Goal: Use online tool/utility: Utilize a website feature to perform a specific function

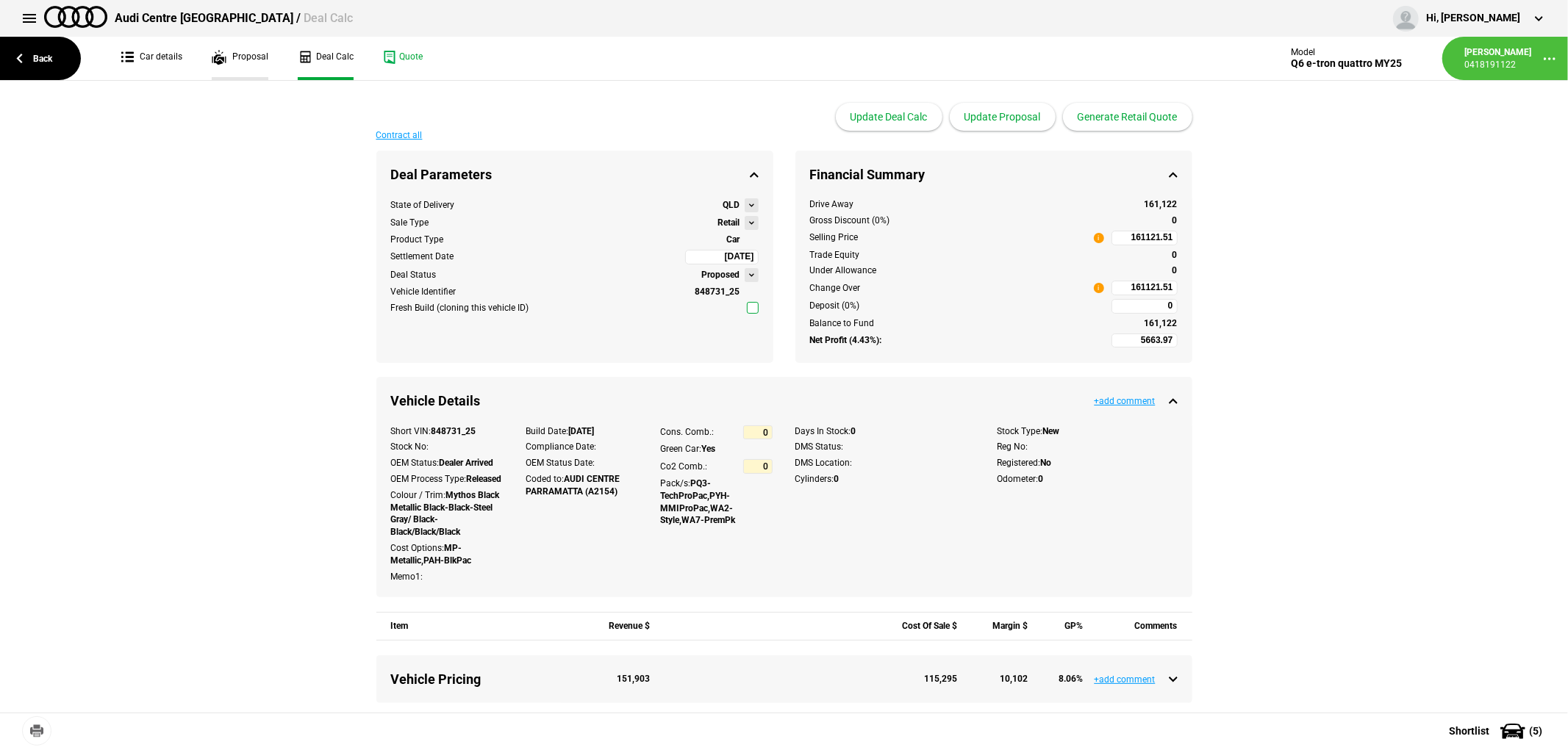
click at [239, 53] on link "Proposal" at bounding box center [239, 58] width 56 height 43
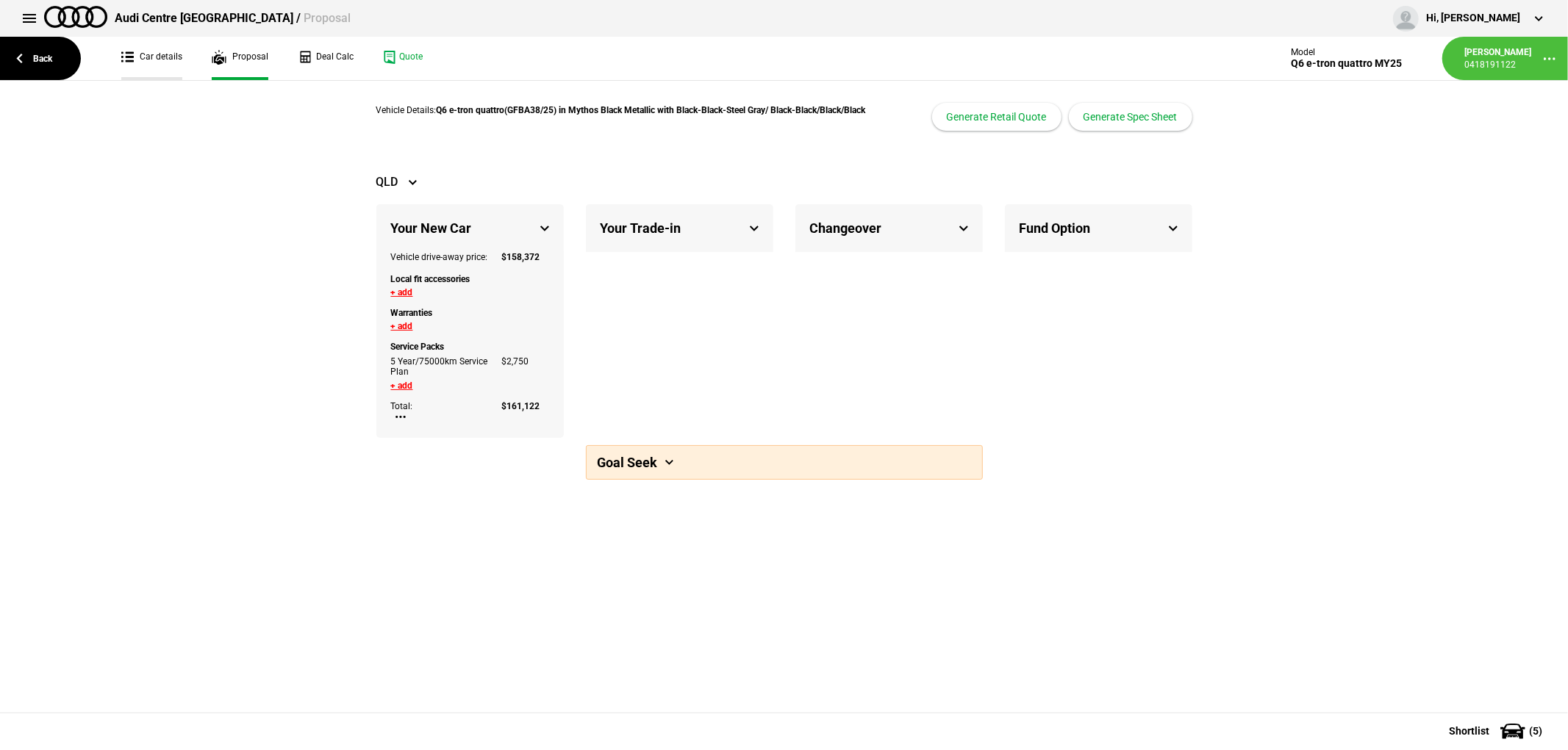
click at [168, 60] on link "Car details" at bounding box center [152, 58] width 61 height 43
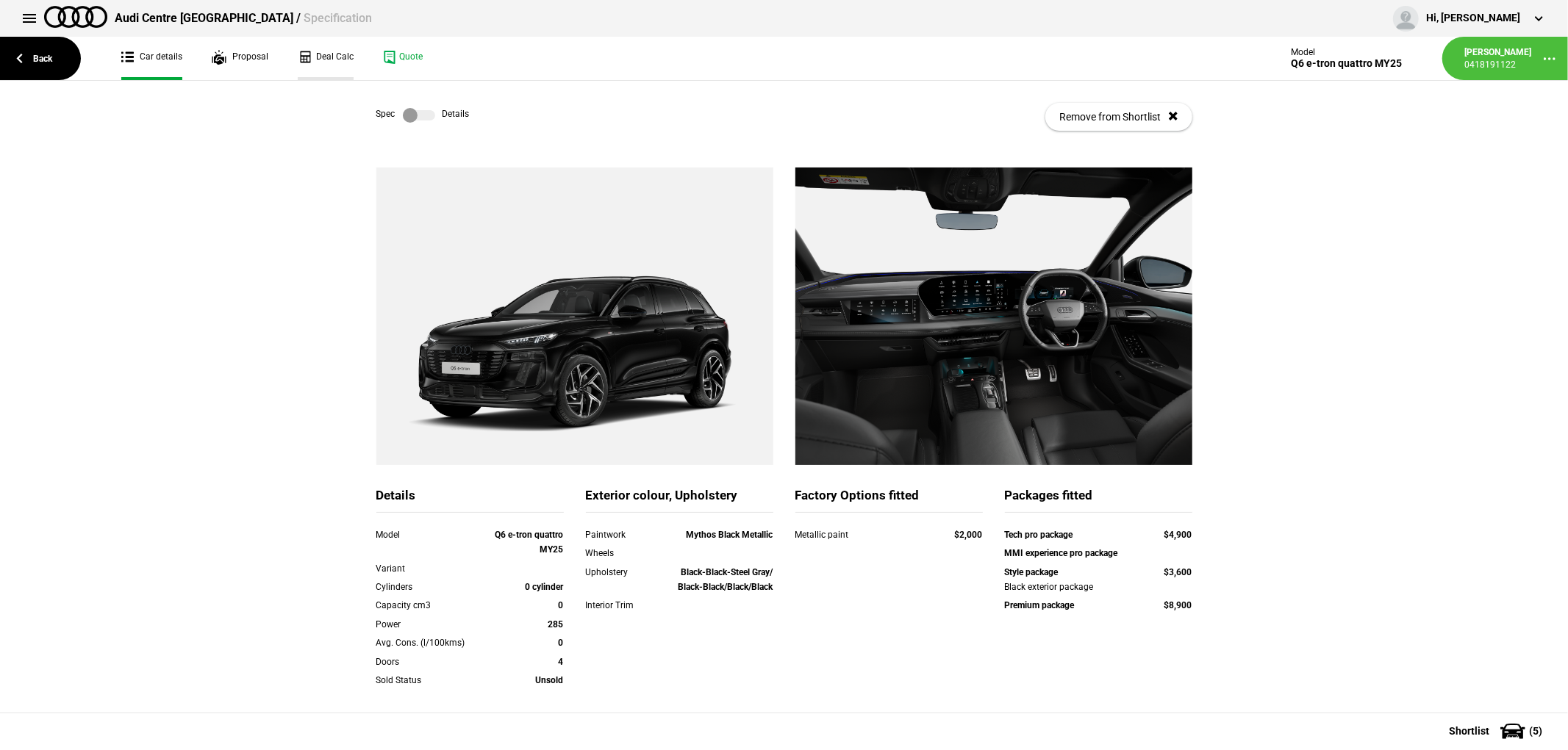
click at [341, 56] on link "Deal Calc" at bounding box center [325, 58] width 56 height 43
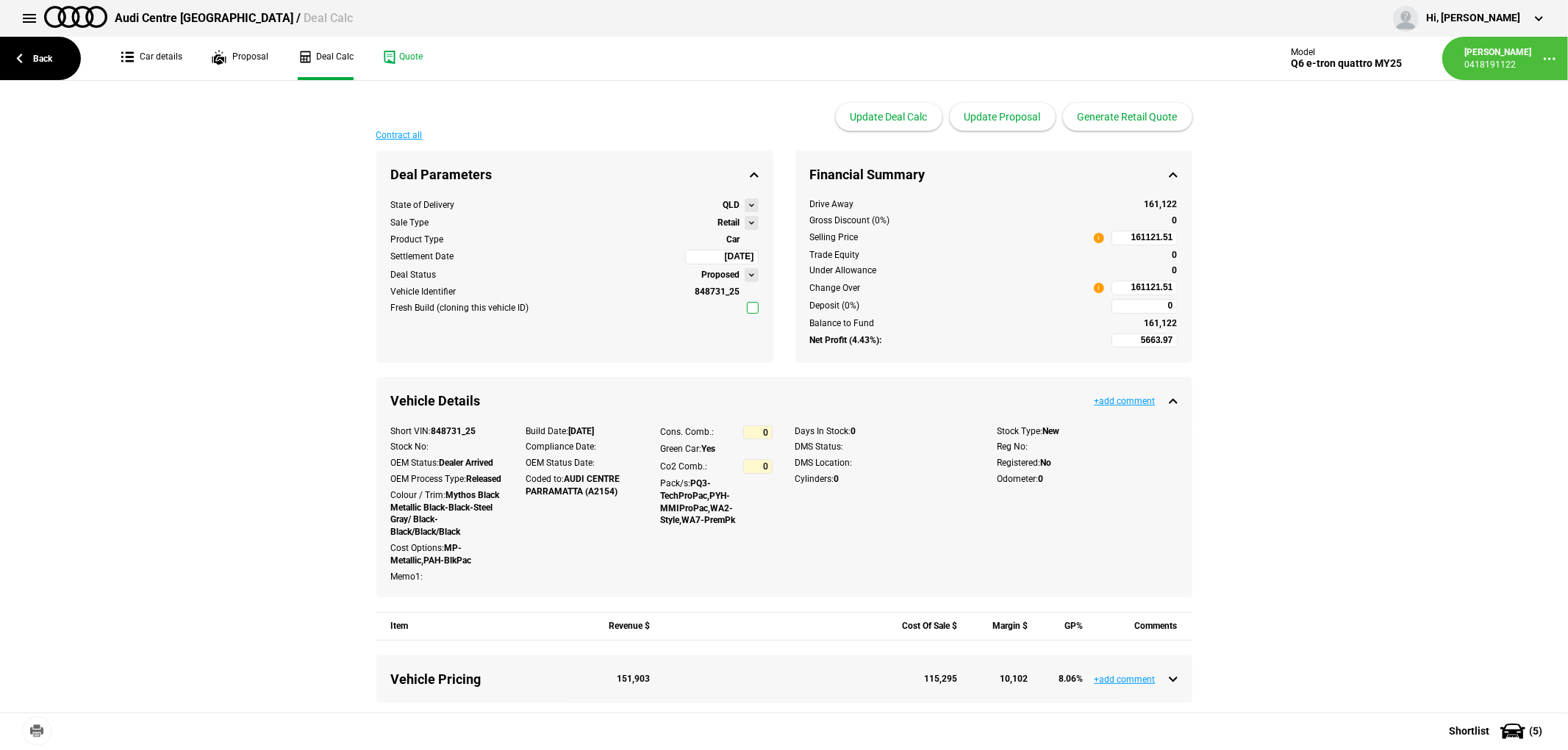
click at [1113, 283] on input "161121.51" at bounding box center [1144, 287] width 66 height 14
type input "161121.51"
type input "-714.71"
type input "152000"
click at [1125, 287] on input "152000" at bounding box center [1144, 287] width 66 height 14
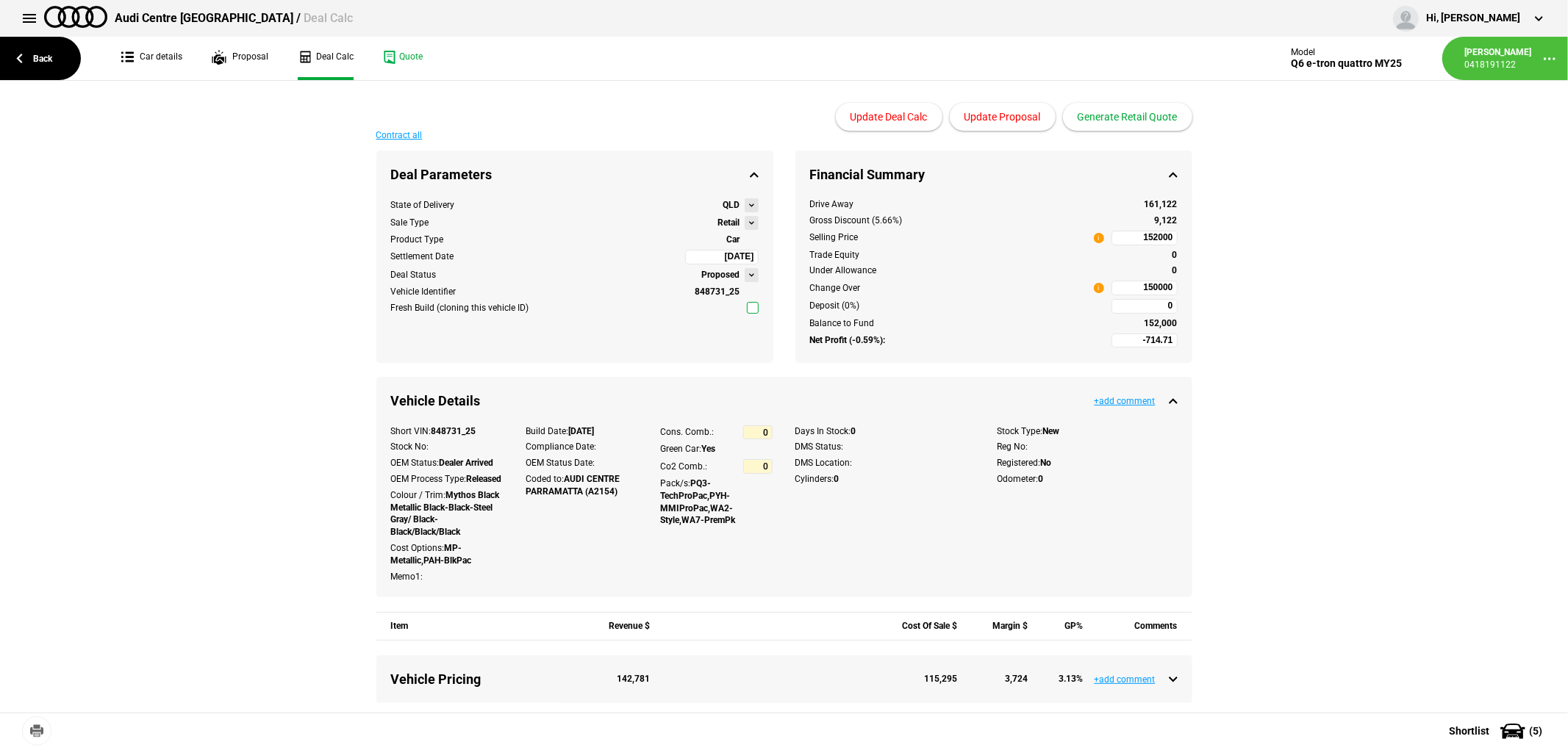
type input "152000"
type input "-2113.31"
type input "150000"
click at [168, 60] on link "Car details" at bounding box center [152, 58] width 61 height 43
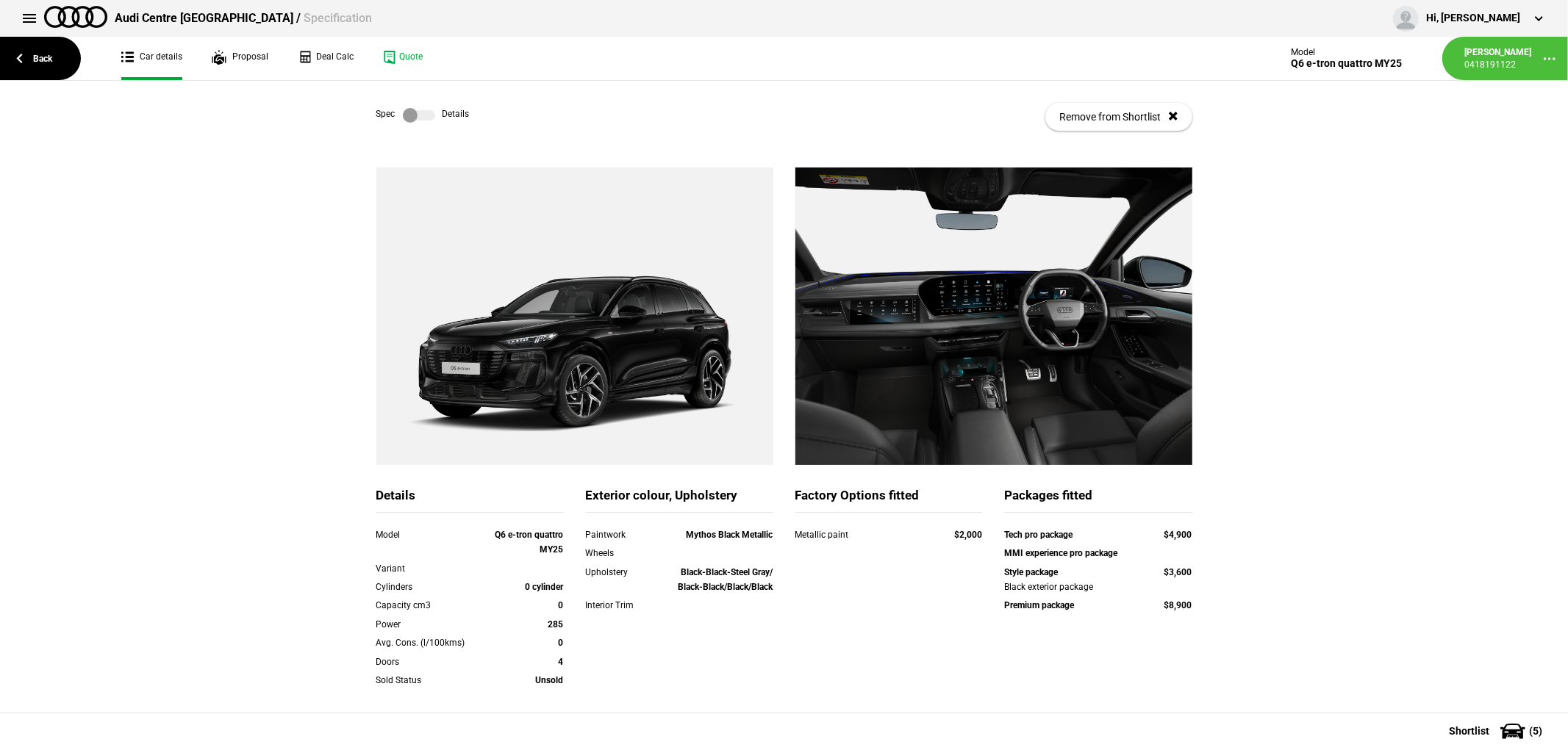
click at [416, 112] on label at bounding box center [419, 115] width 32 height 14
